Goal: Use online tool/utility

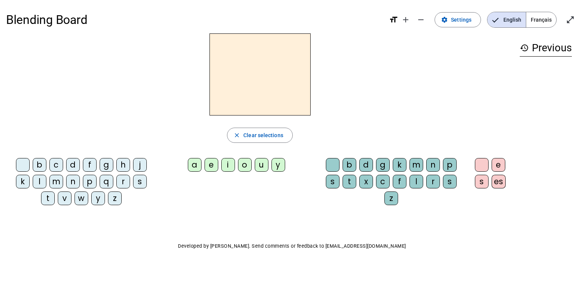
click at [75, 165] on div "d" at bounding box center [73, 165] width 14 height 14
click at [544, 16] on span "Français" at bounding box center [541, 19] width 30 height 15
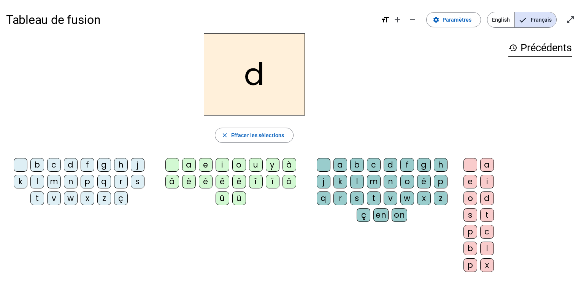
click at [254, 164] on div "u" at bounding box center [256, 165] width 14 height 14
click at [38, 198] on div "t" at bounding box center [37, 199] width 14 height 14
click at [397, 21] on mat-icon "add" at bounding box center [397, 19] width 9 height 9
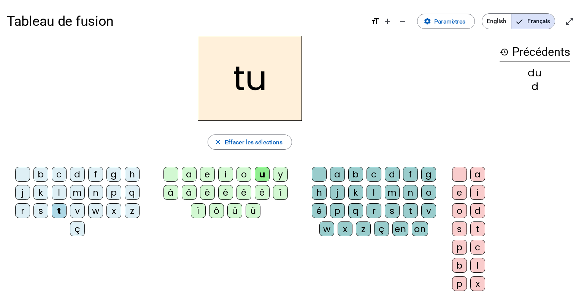
click at [337, 173] on div "a" at bounding box center [337, 174] width 15 height 15
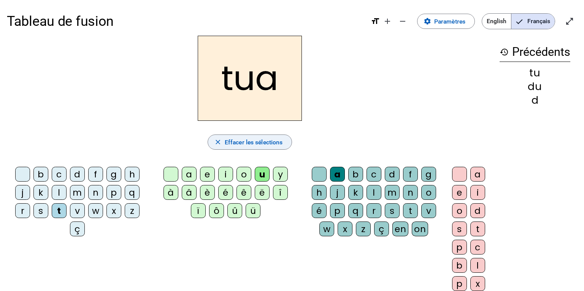
click at [225, 146] on span "Effacer les sélections" at bounding box center [254, 142] width 58 height 10
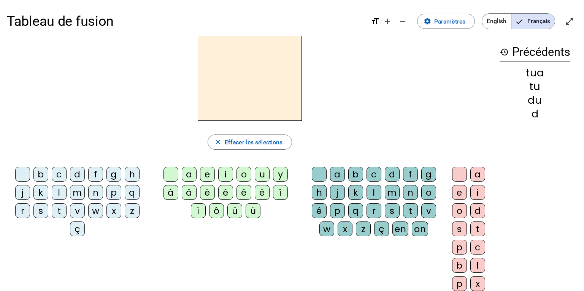
click at [60, 208] on div "t" at bounding box center [59, 210] width 15 height 15
click at [187, 175] on div "a" at bounding box center [189, 174] width 15 height 15
click at [200, 173] on div "e" at bounding box center [207, 174] width 15 height 15
click at [76, 191] on div "m" at bounding box center [77, 192] width 15 height 15
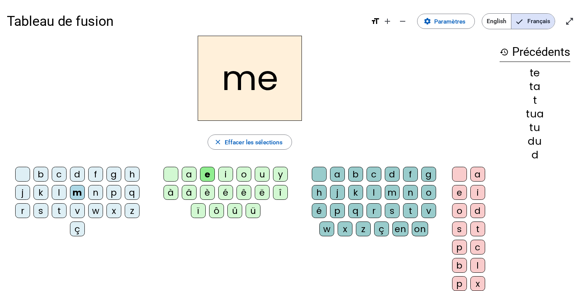
click at [182, 171] on div "a" at bounding box center [189, 174] width 15 height 15
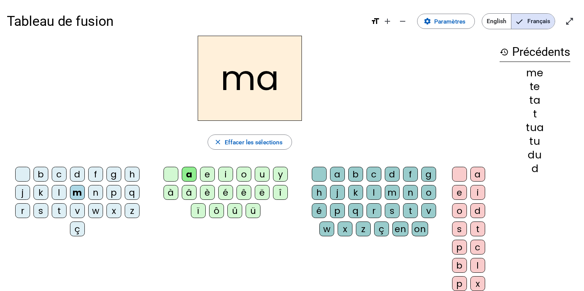
click at [374, 190] on div "l" at bounding box center [374, 192] width 15 height 15
